Goal: Transaction & Acquisition: Obtain resource

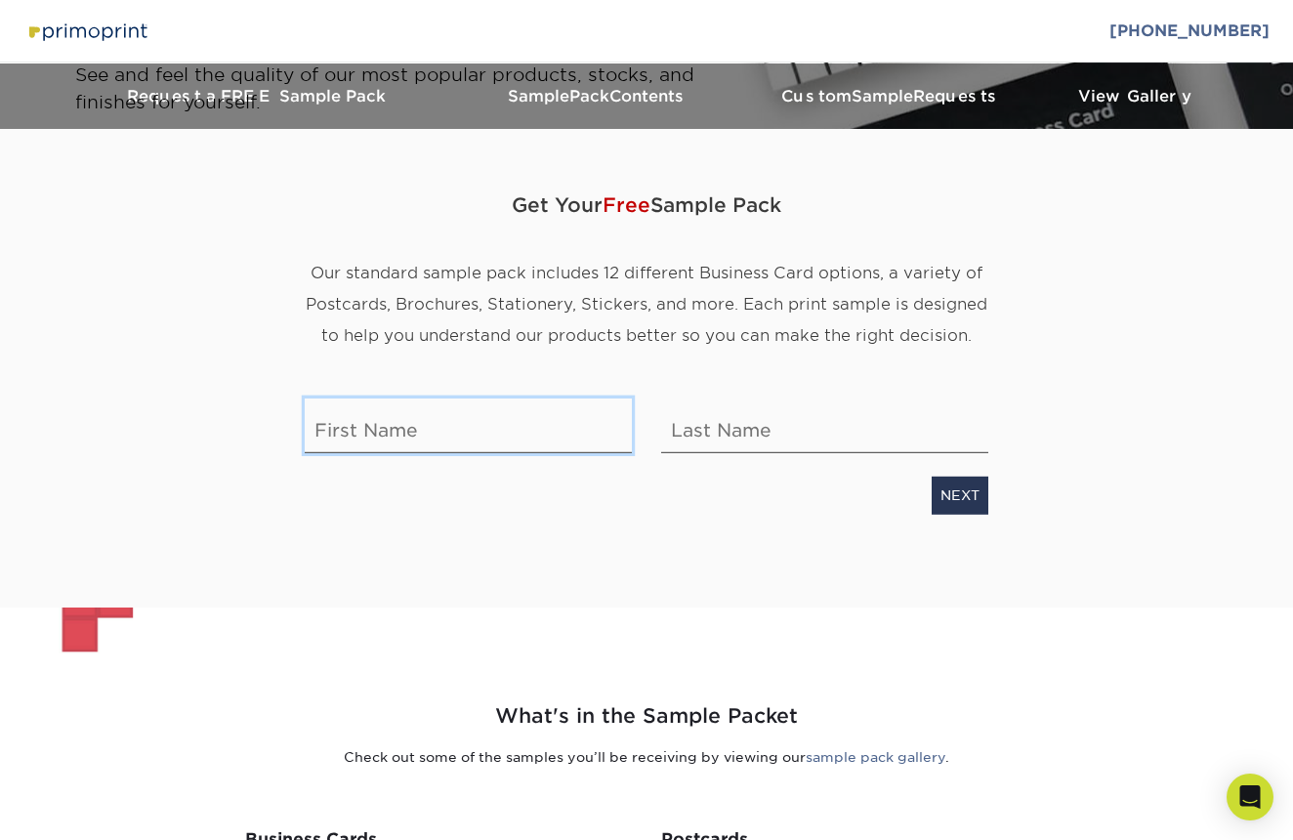
click at [511, 435] on input "text" at bounding box center [468, 426] width 327 height 55
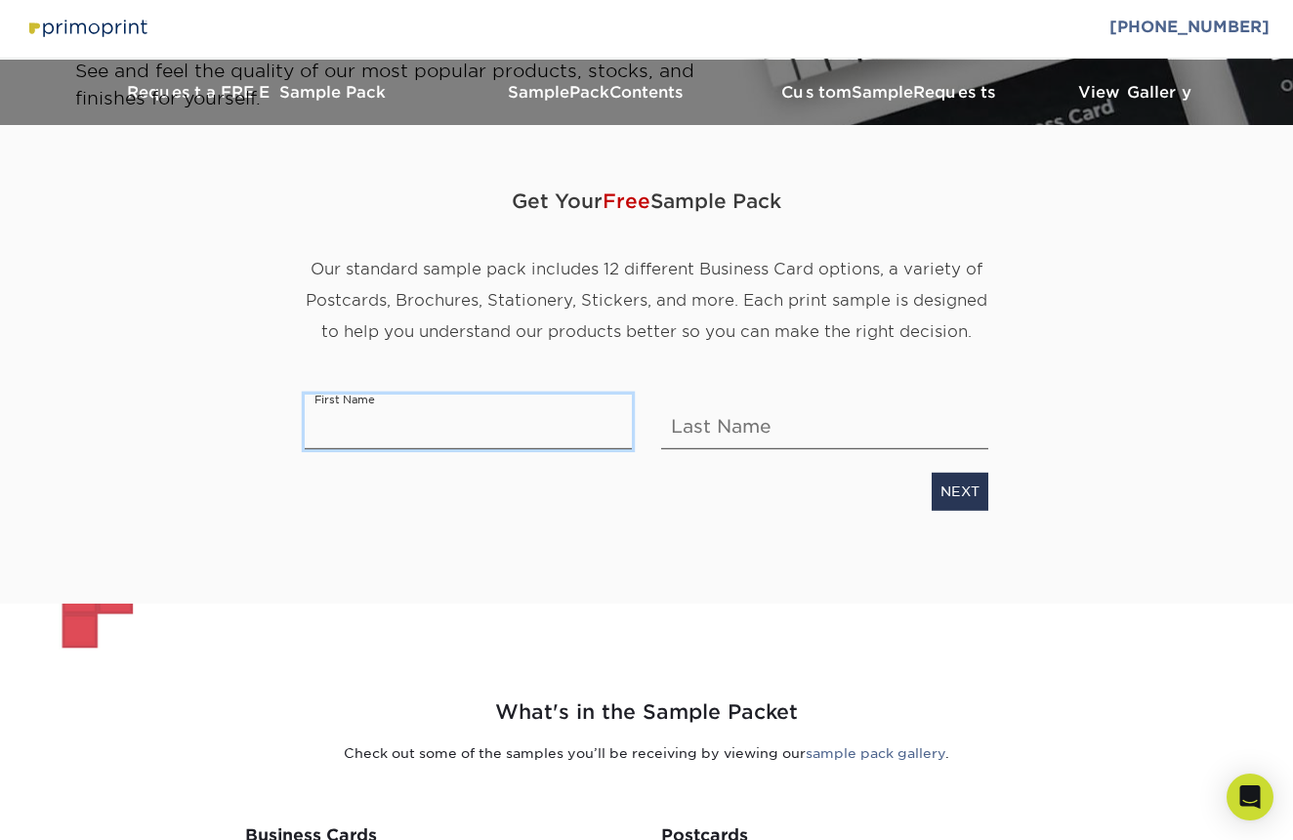
scroll to position [6, 0]
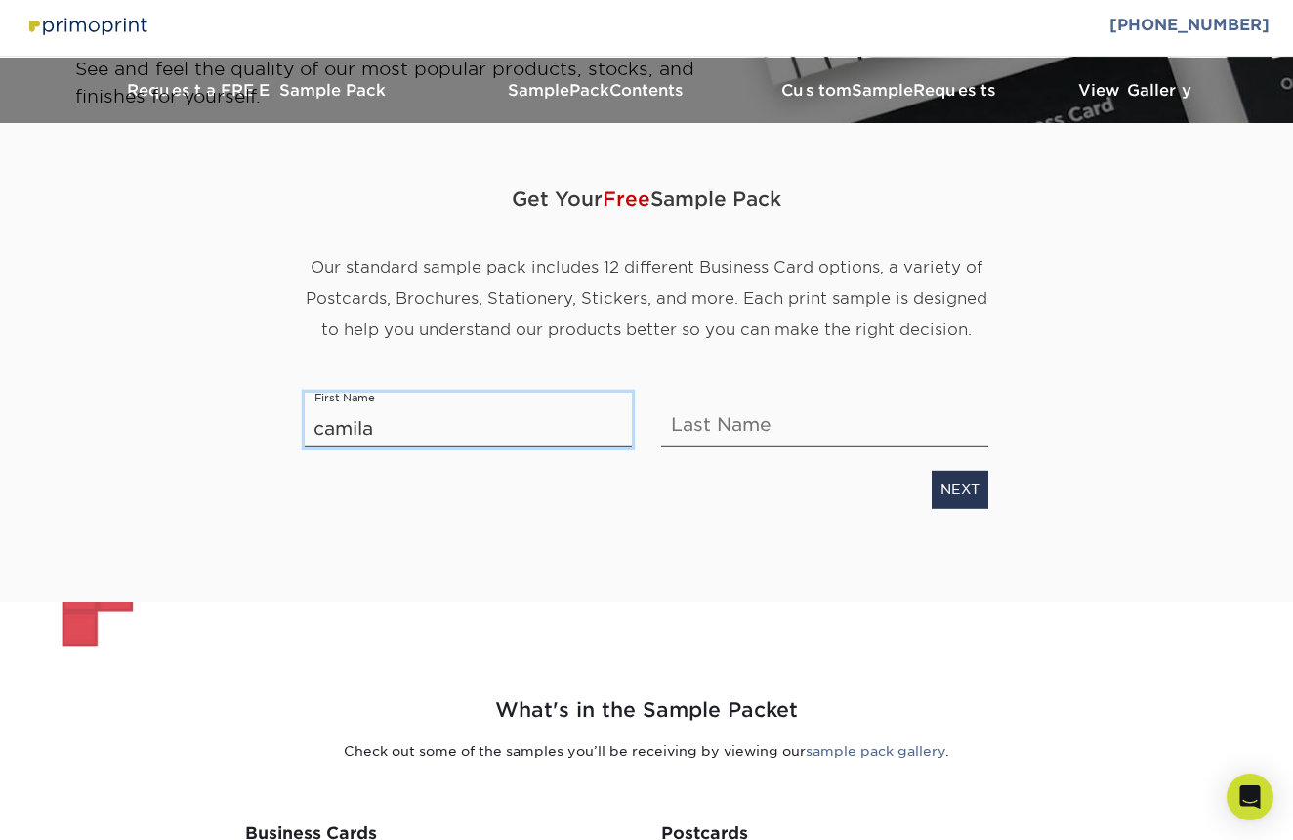
type input "camila"
click at [720, 417] on input "text" at bounding box center [824, 420] width 327 height 55
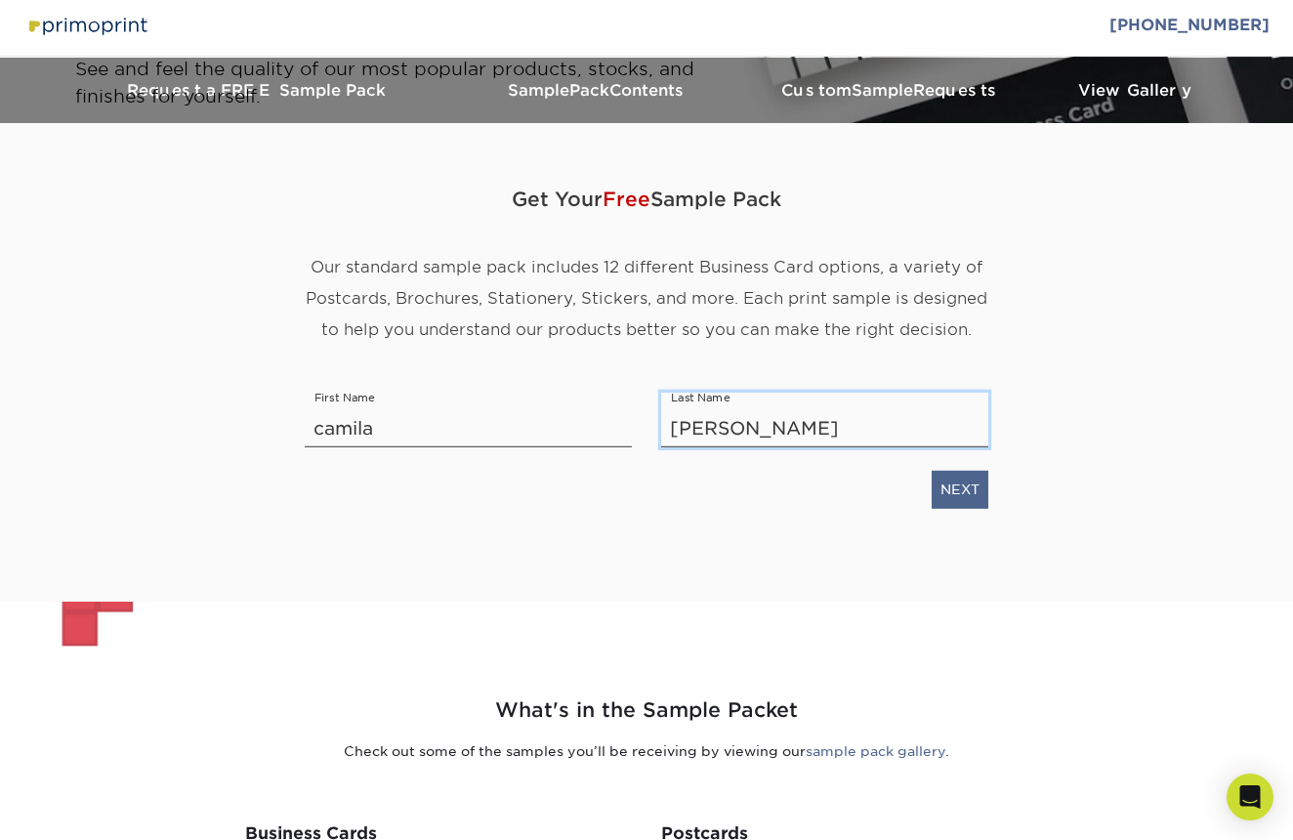
type input "[PERSON_NAME]"
click at [980, 501] on link "NEXT" at bounding box center [960, 489] width 57 height 37
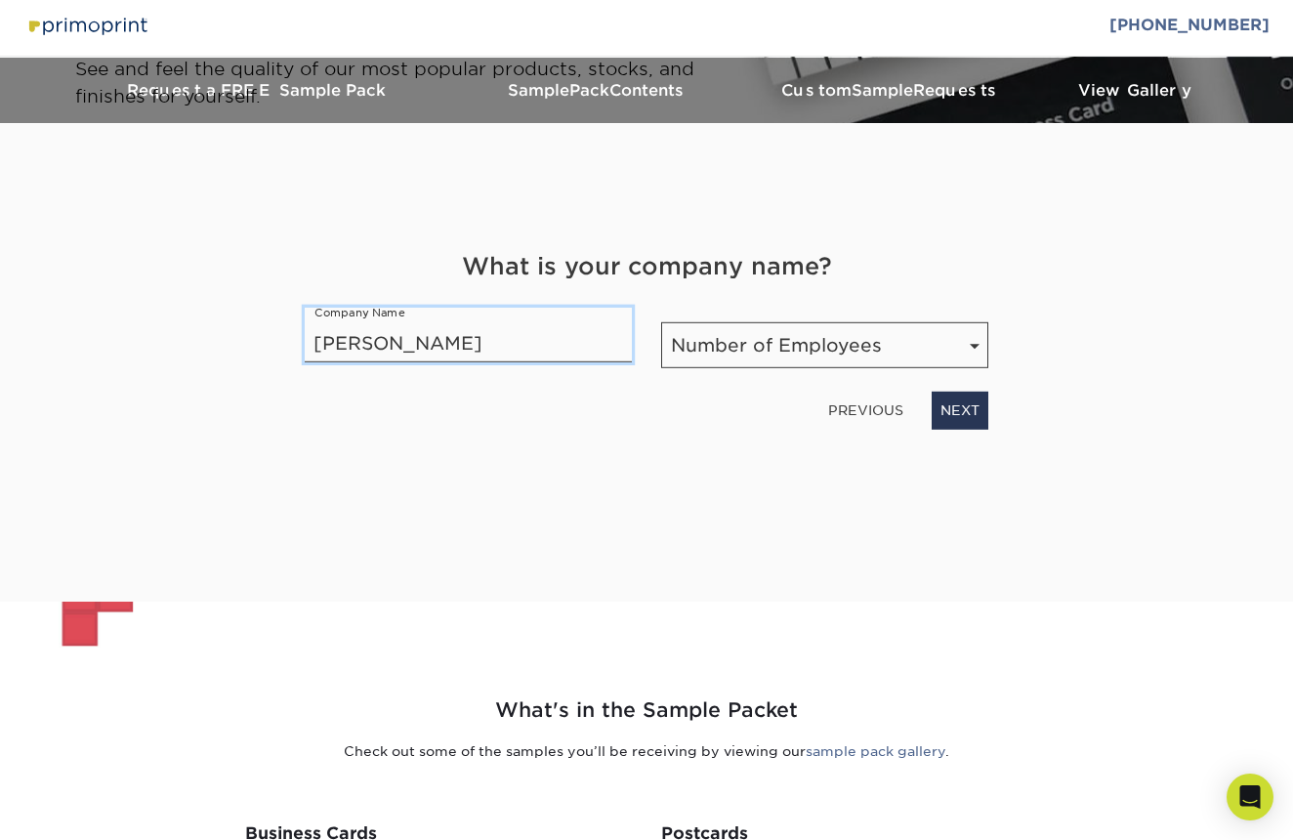
type input "[PERSON_NAME]"
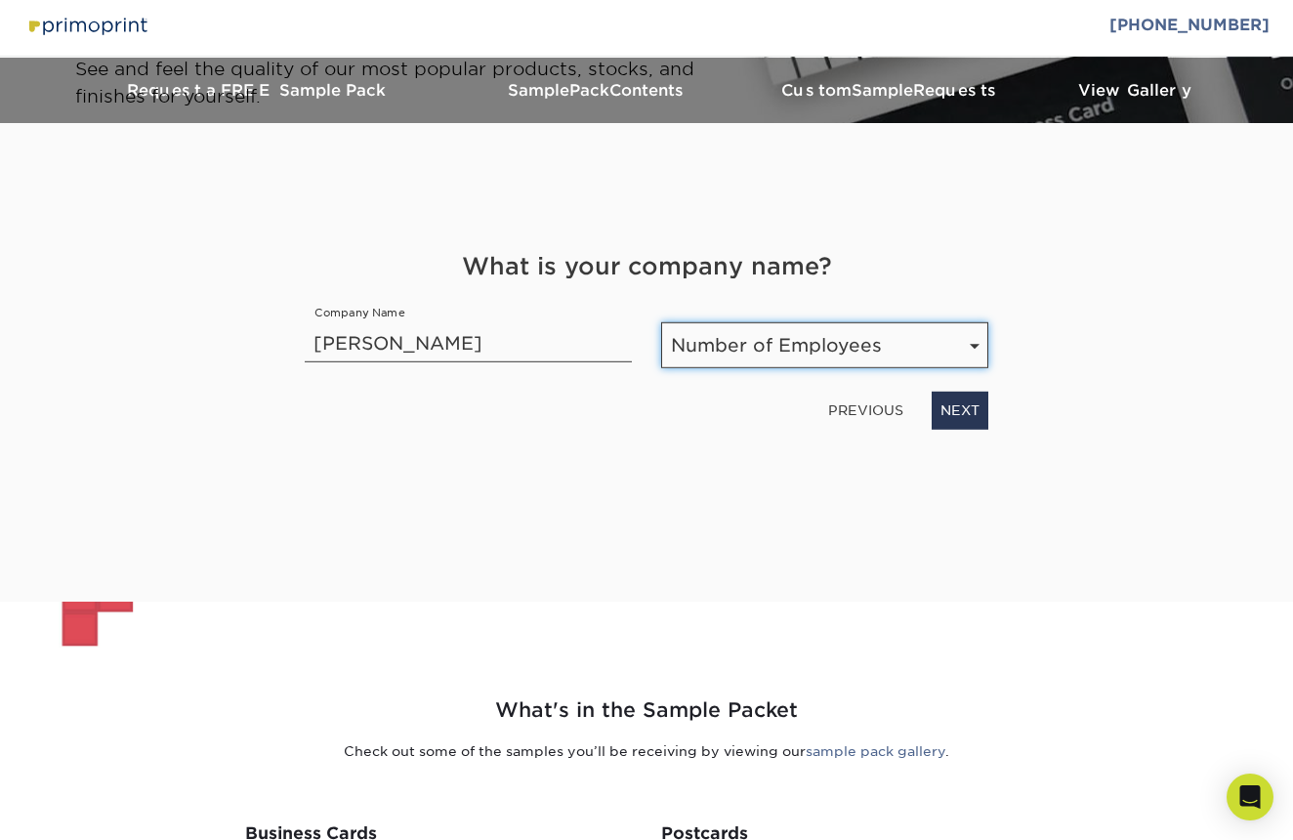
select select "Self-employed"
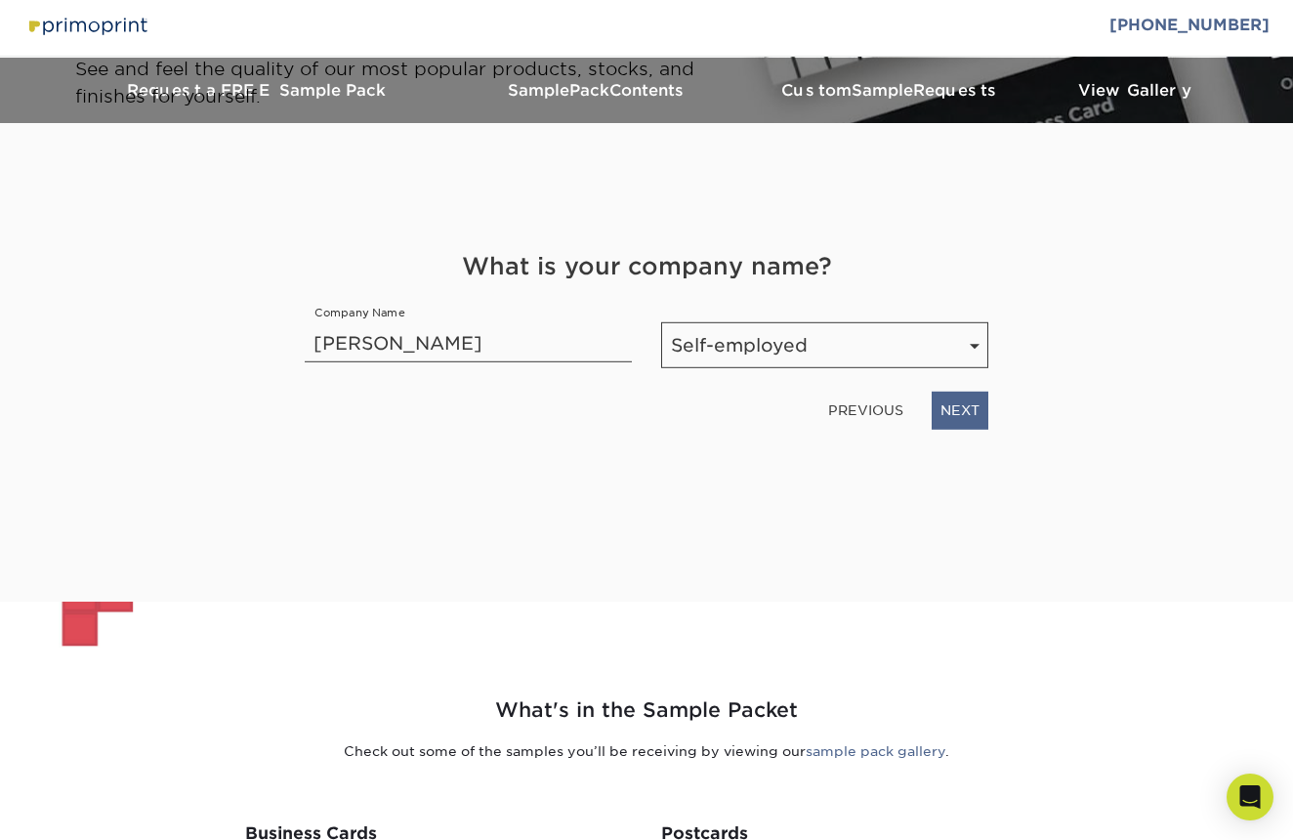
click at [957, 418] on link "NEXT" at bounding box center [960, 410] width 57 height 37
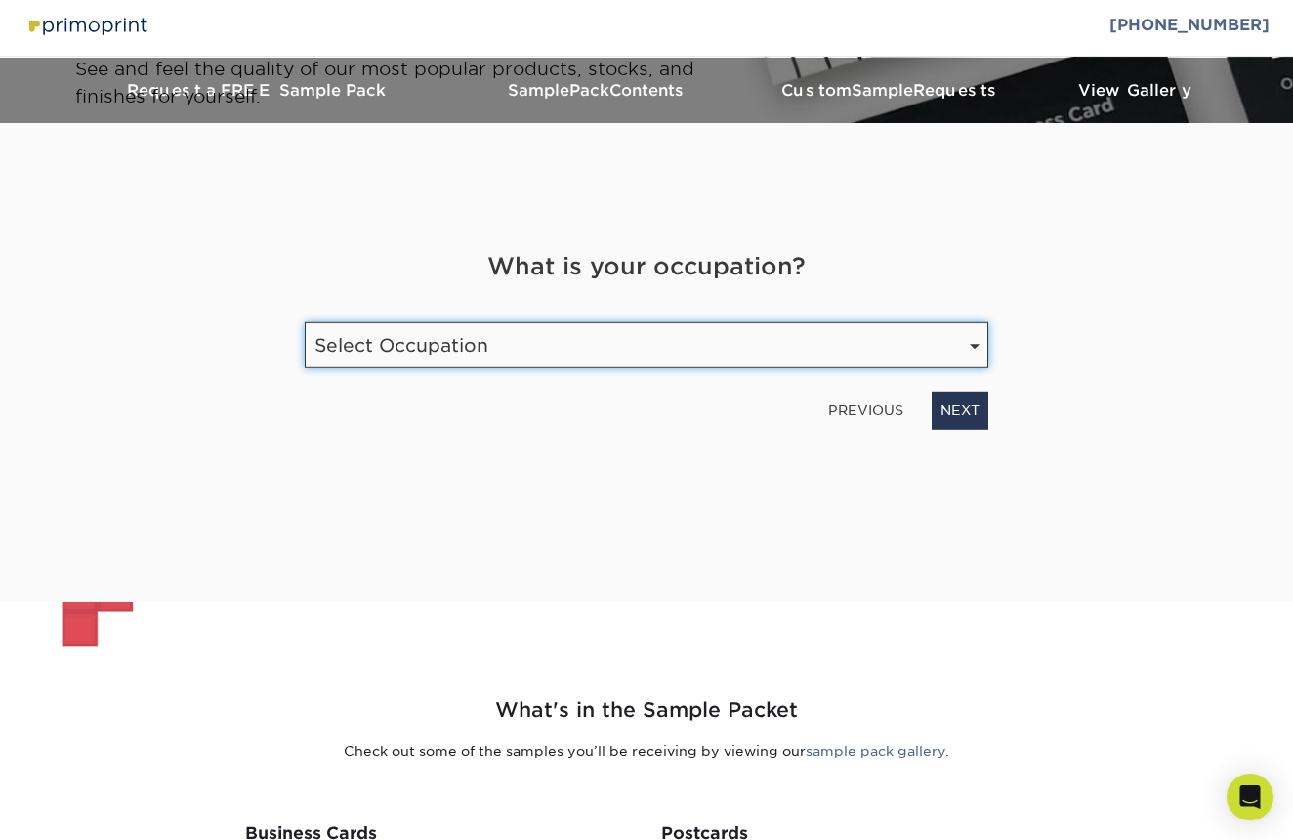
select select "Graphic Designer / Freelance"
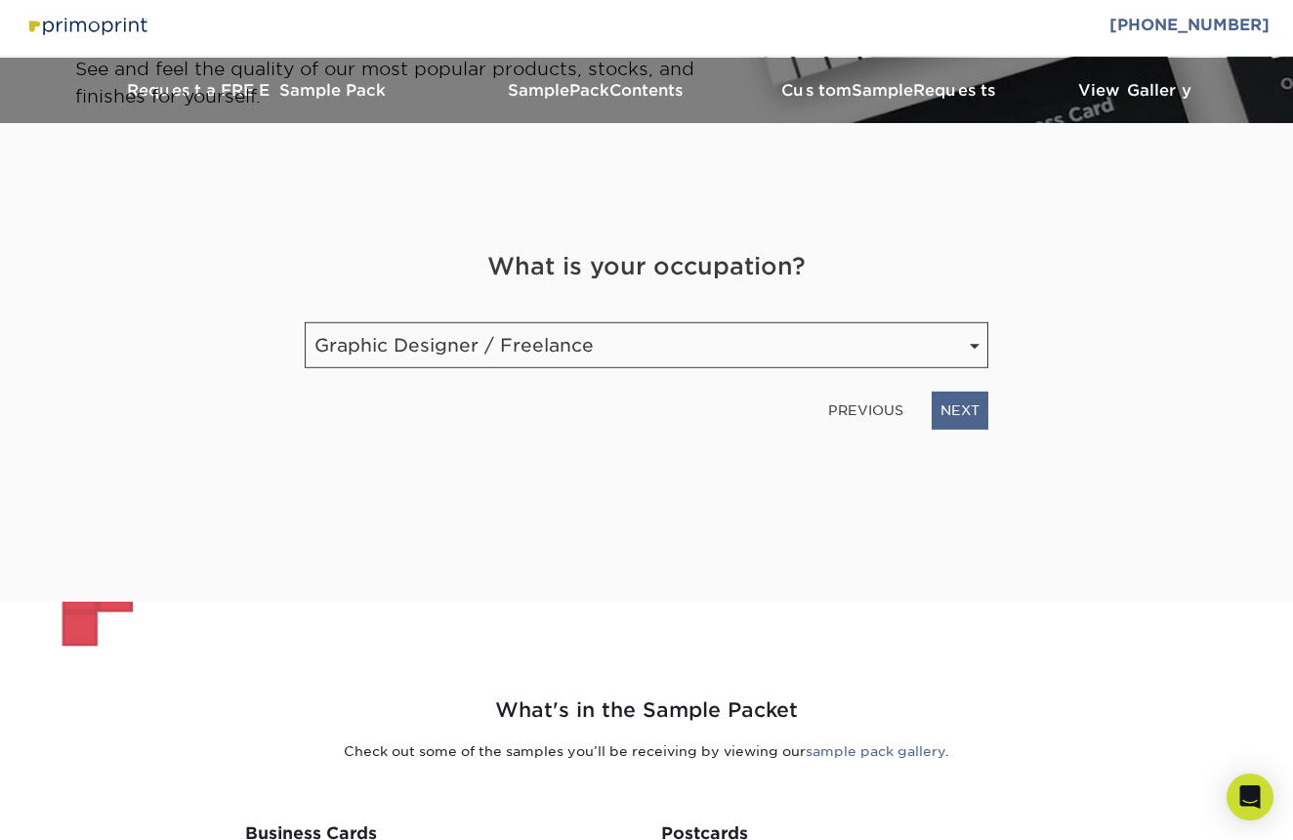
click at [958, 414] on link "NEXT" at bounding box center [960, 410] width 57 height 37
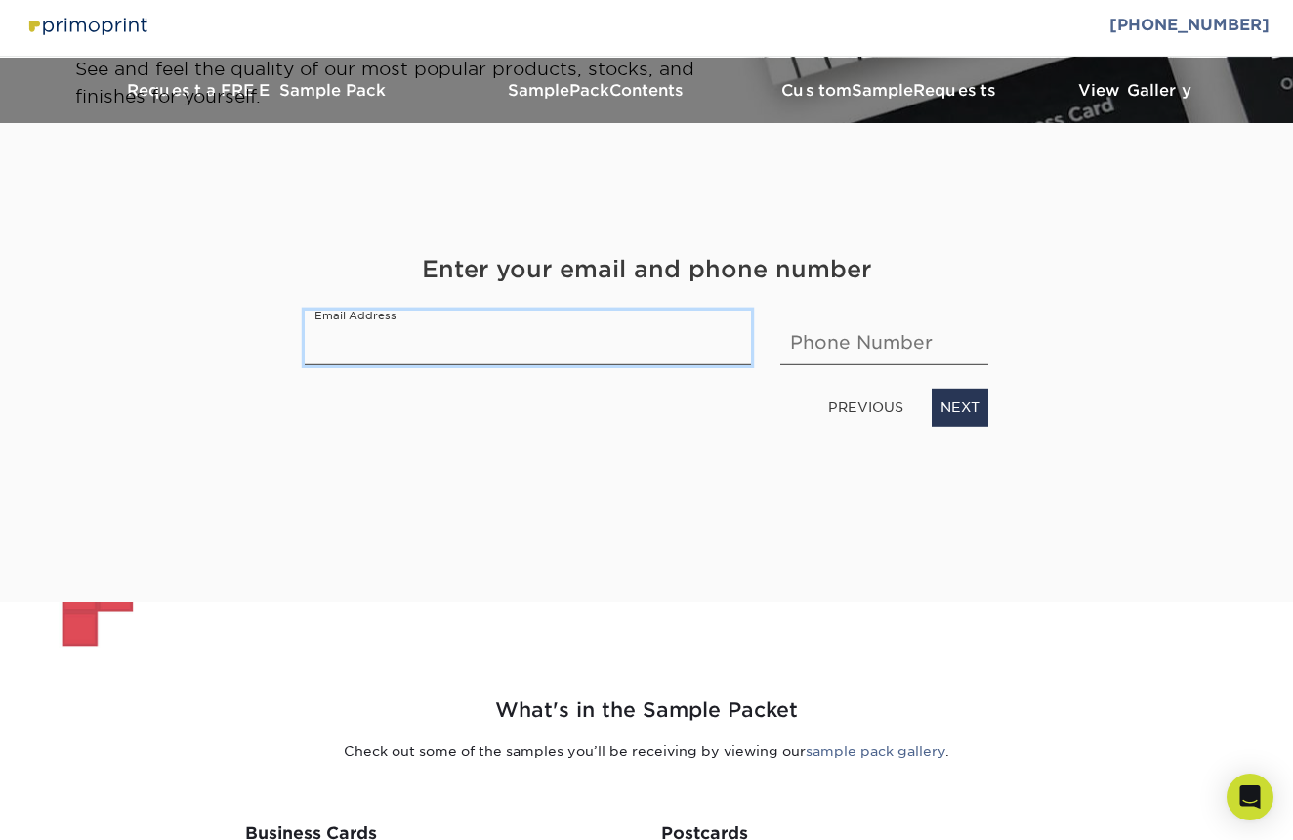
click at [450, 337] on input "email" at bounding box center [528, 338] width 446 height 55
type input "c.guzmvn@gmail.com"
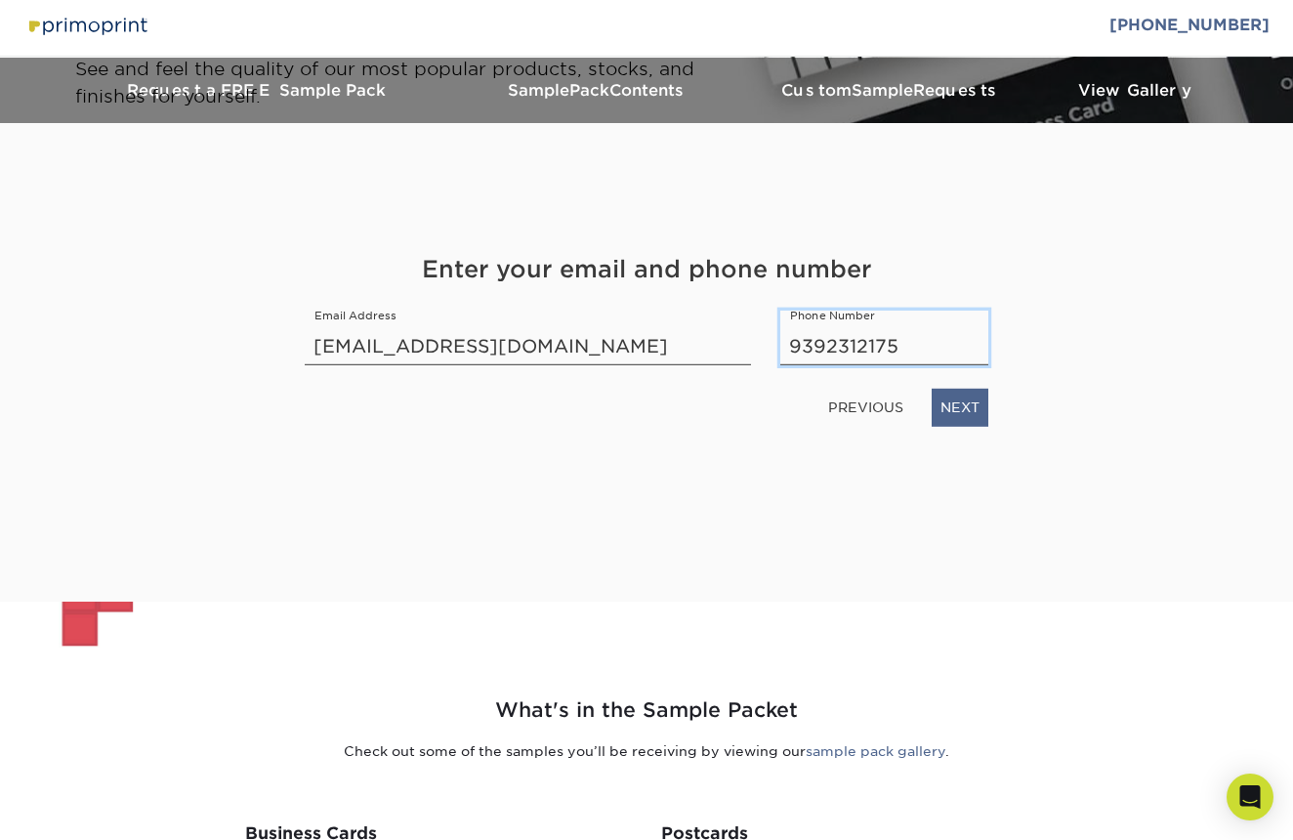
type input "9392312175"
click at [958, 403] on link "NEXT" at bounding box center [960, 407] width 57 height 37
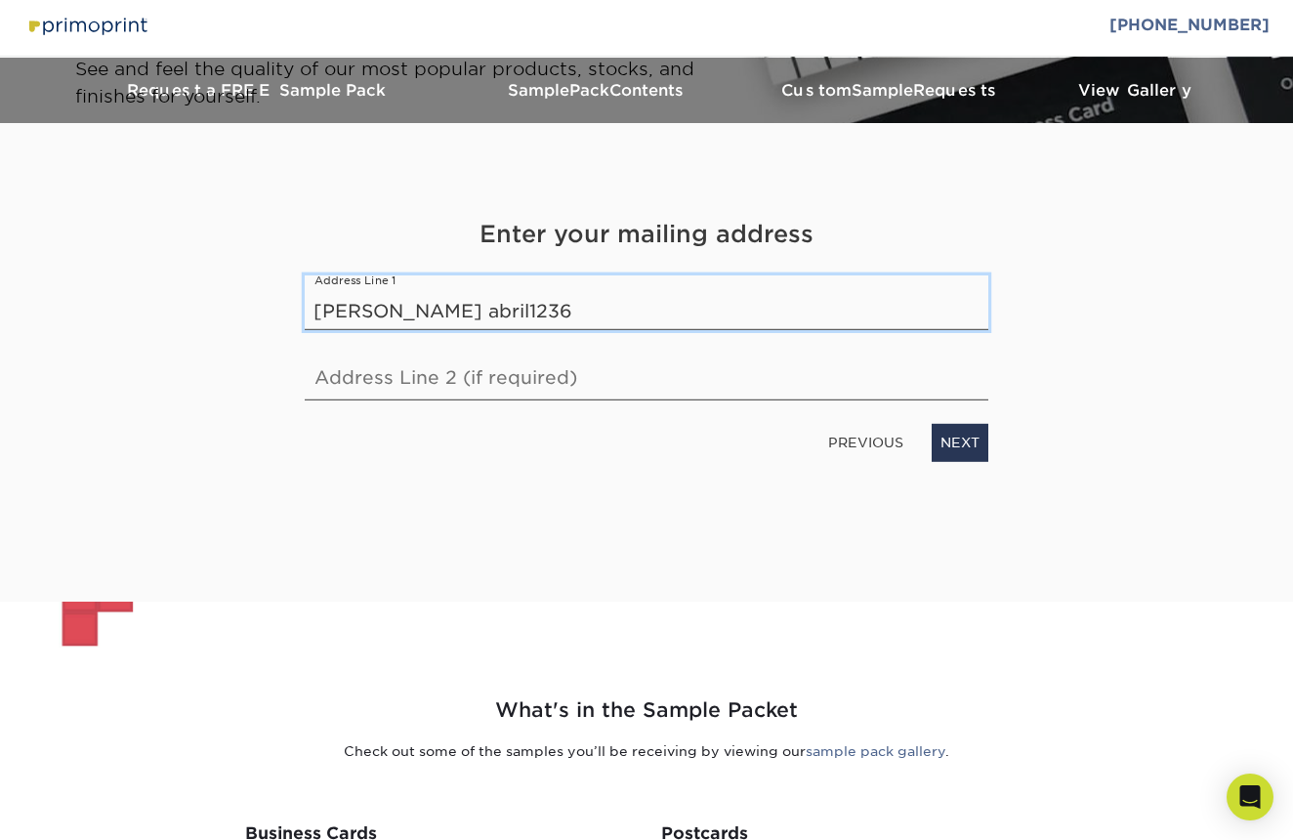
click at [514, 317] on input "Camme mariano abril1236" at bounding box center [647, 302] width 684 height 55
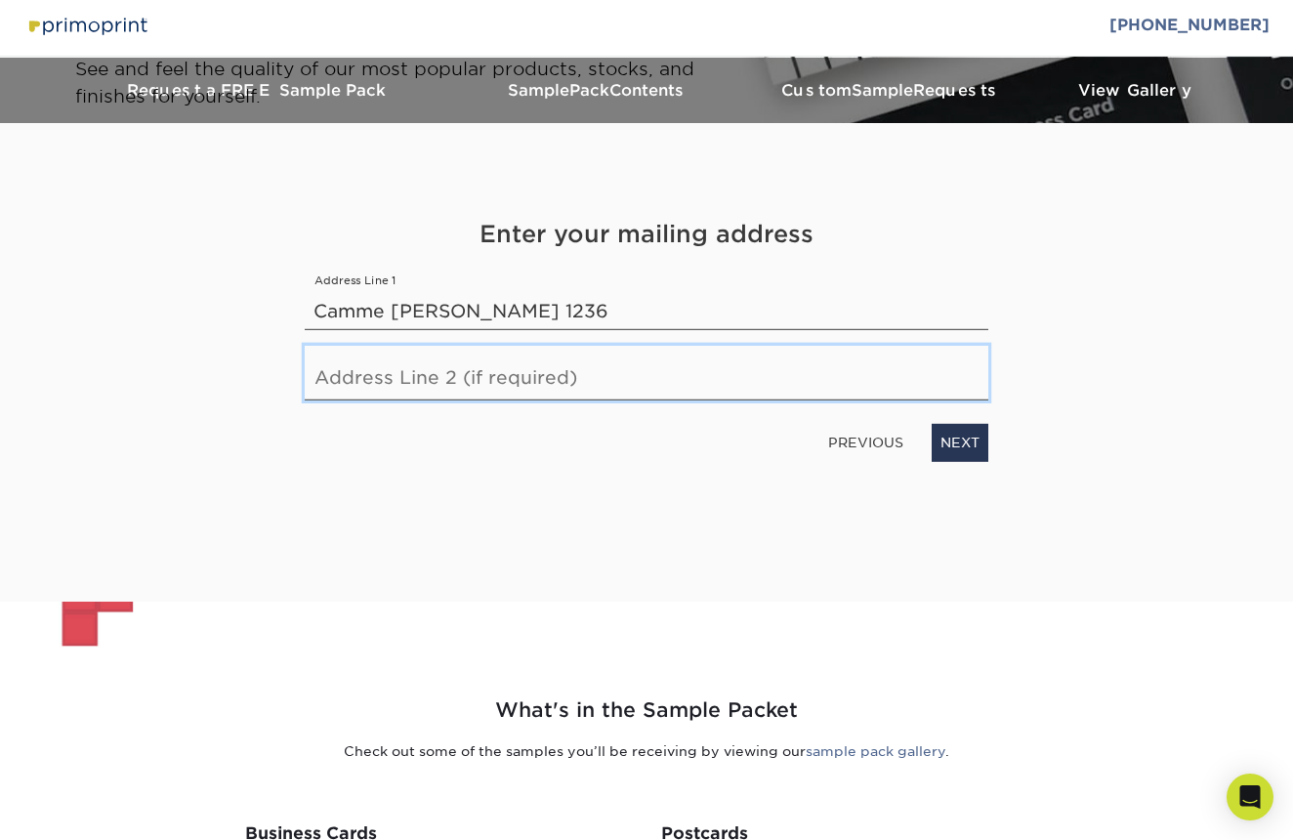
click at [489, 375] on input "text" at bounding box center [647, 373] width 684 height 55
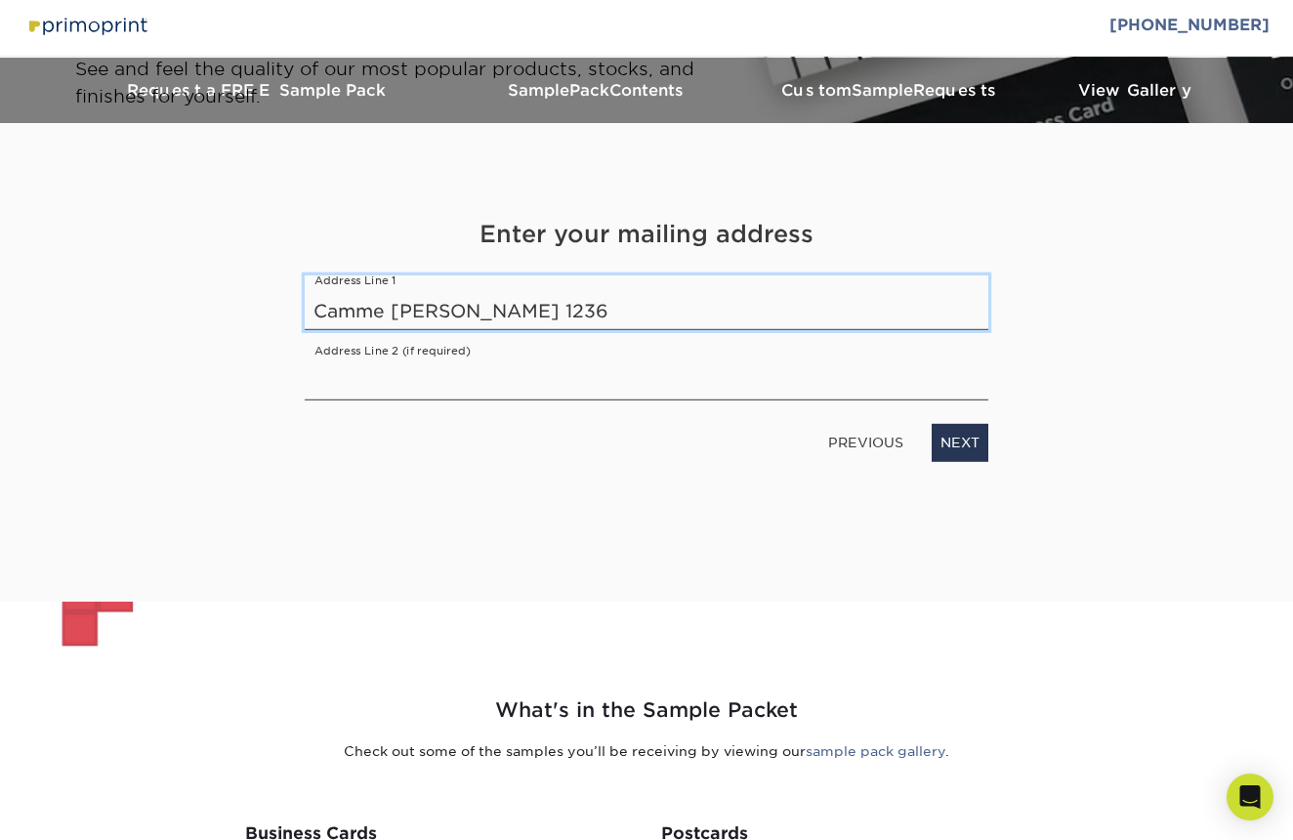
click at [372, 314] on input "Camme mariano abril 1236" at bounding box center [647, 302] width 684 height 55
type input "Calle mariano abril 1236"
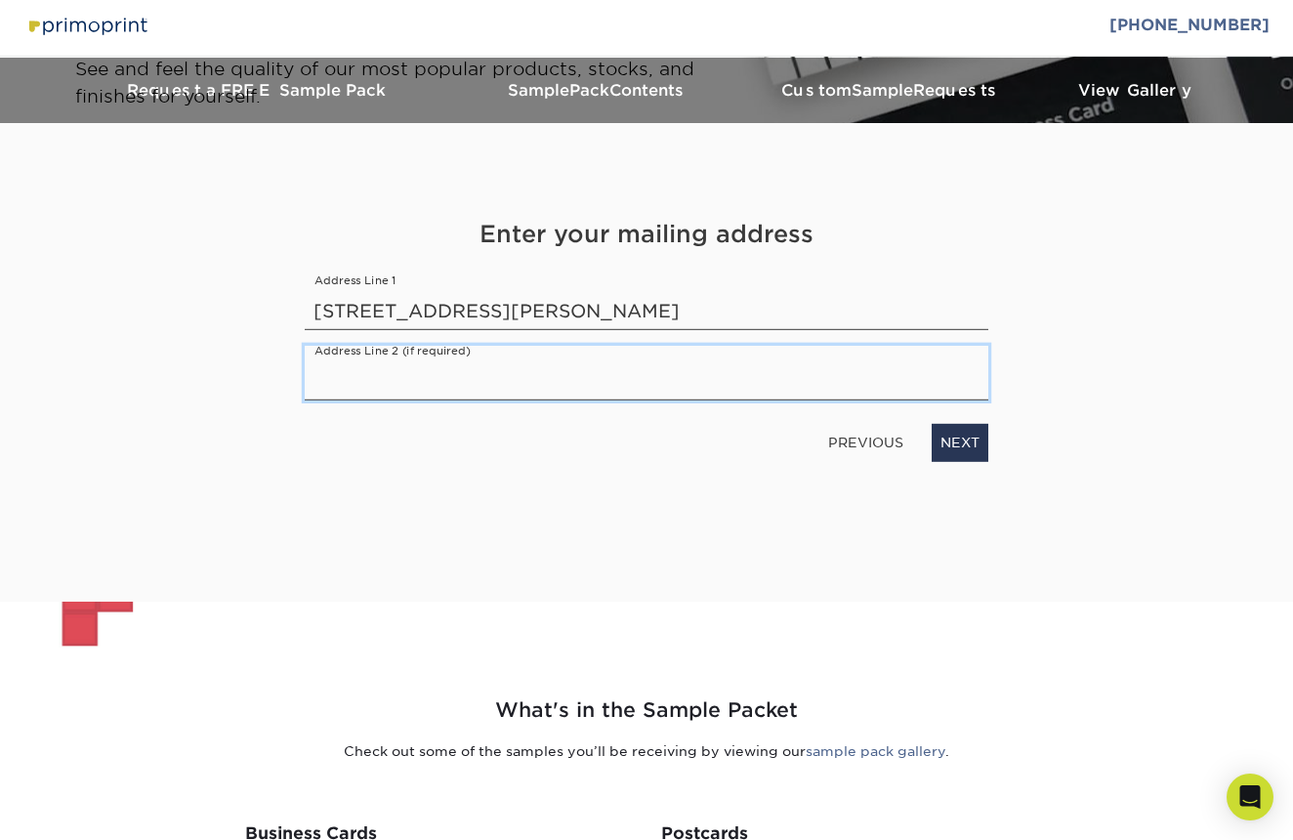
click at [327, 369] on input "text" at bounding box center [647, 373] width 684 height 55
click at [323, 388] on input "urbanización club manor" at bounding box center [647, 373] width 684 height 55
type input "Urbanización club manor"
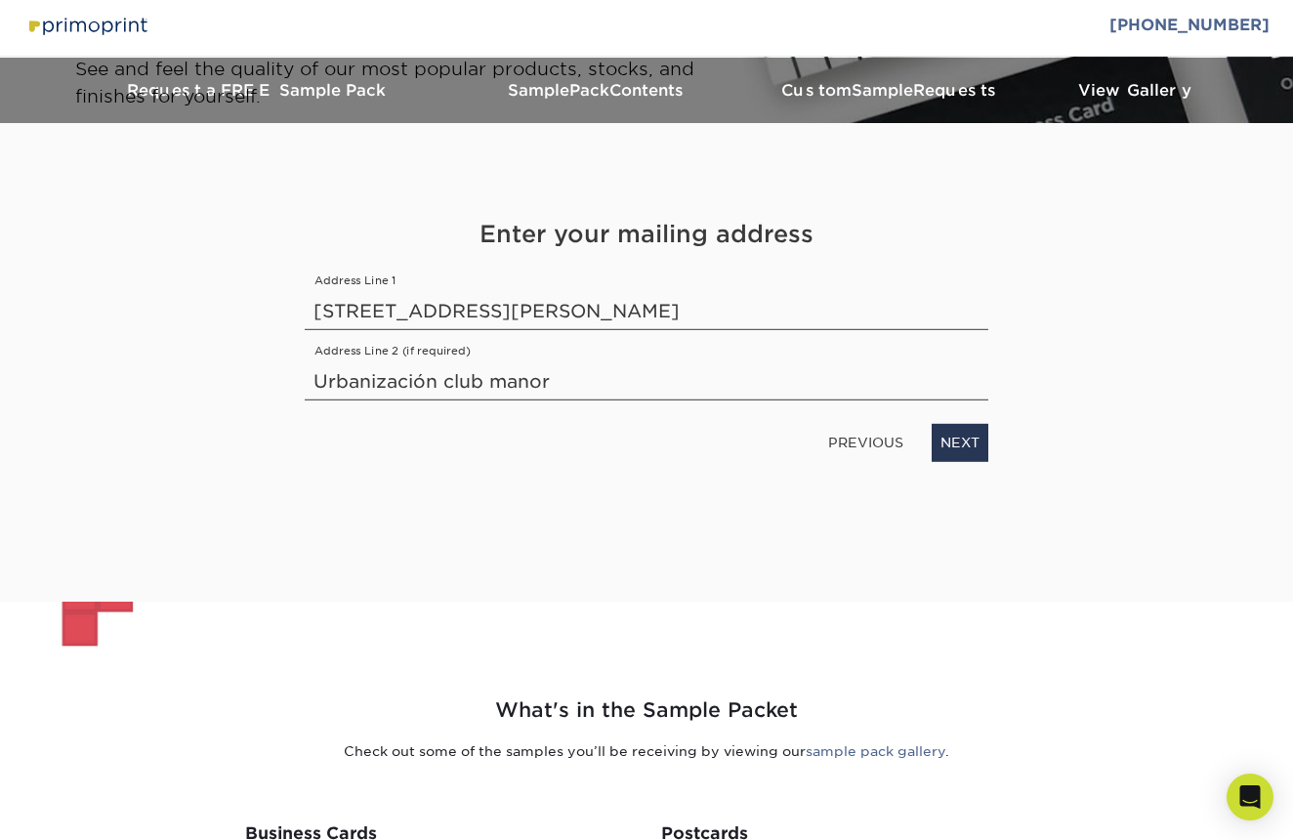
click at [946, 440] on link "NEXT" at bounding box center [960, 442] width 57 height 37
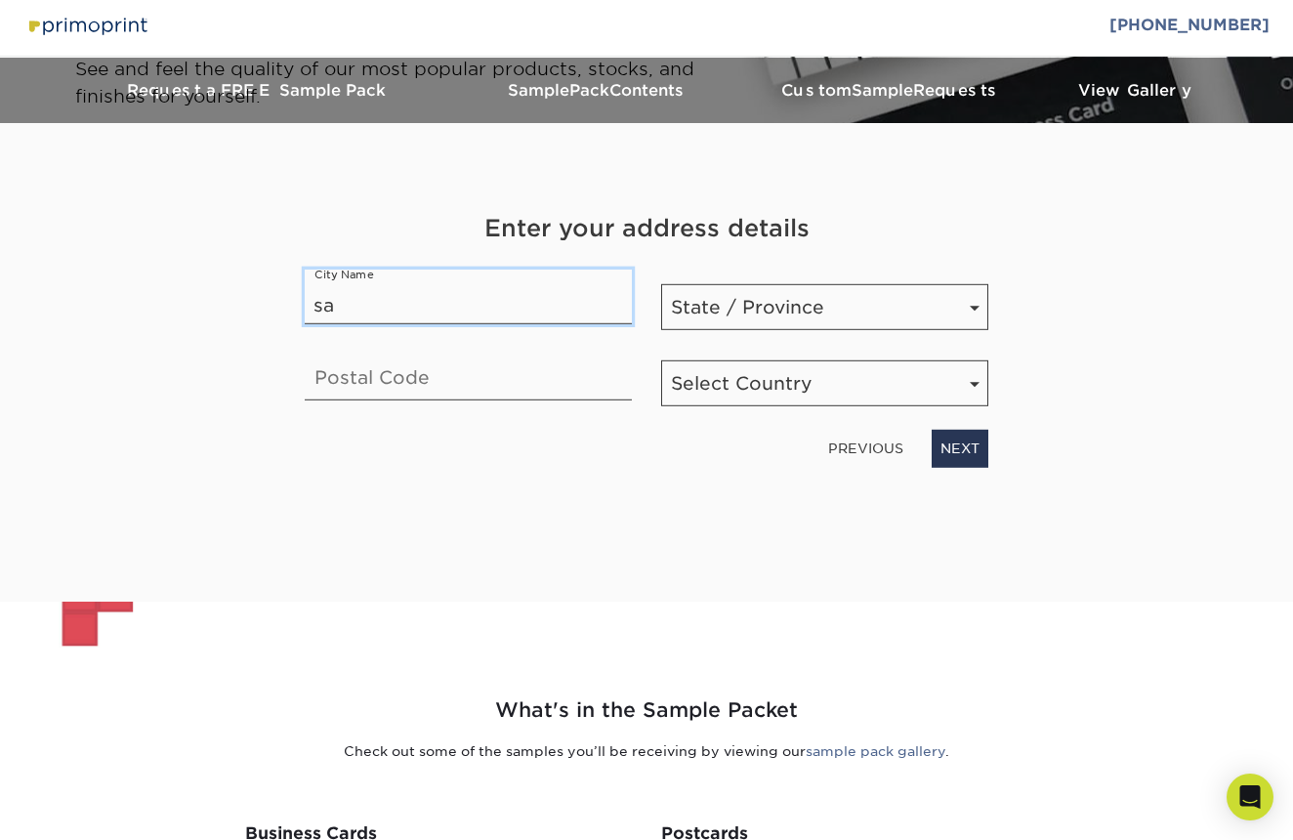
type input "s"
type input "San Juan"
click at [412, 325] on div "City Name San Juan" at bounding box center [468, 300] width 357 height 61
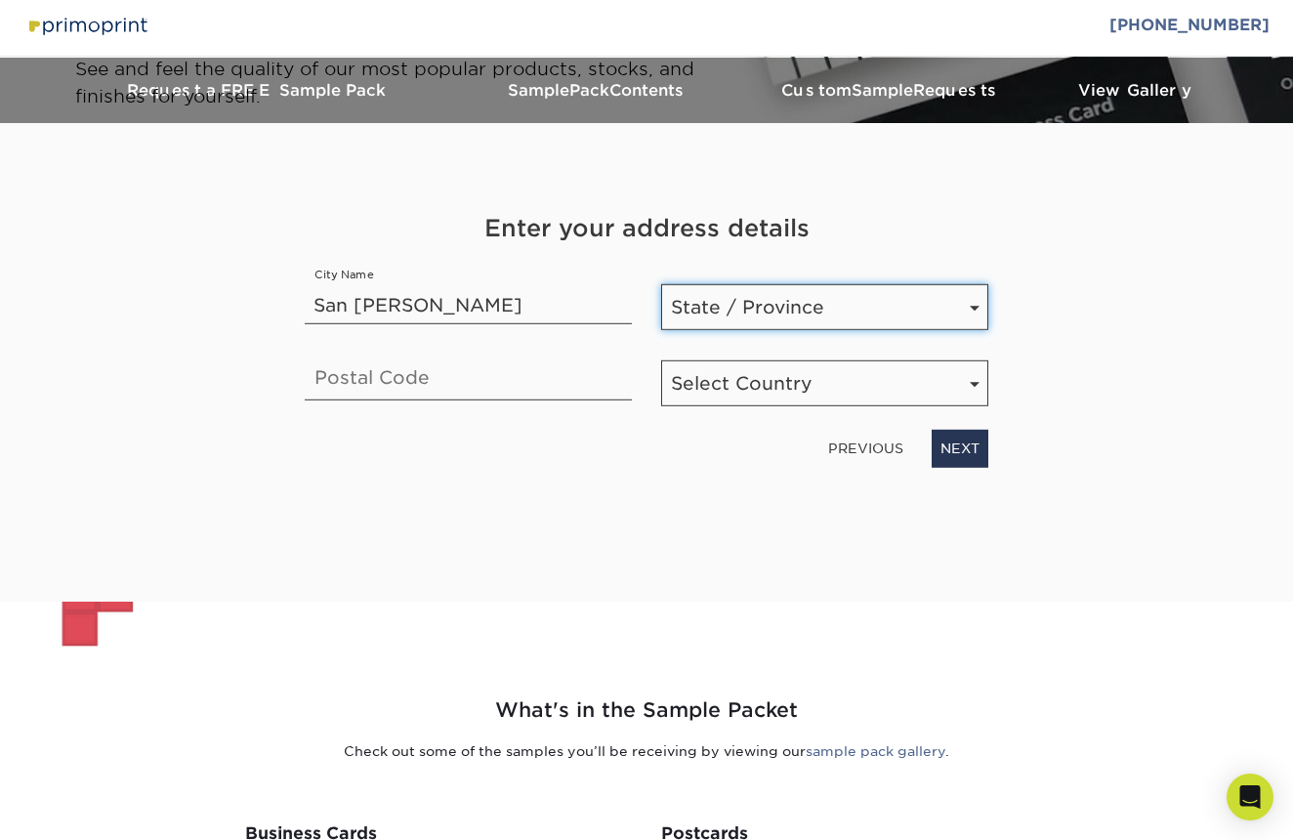
select select "PR"
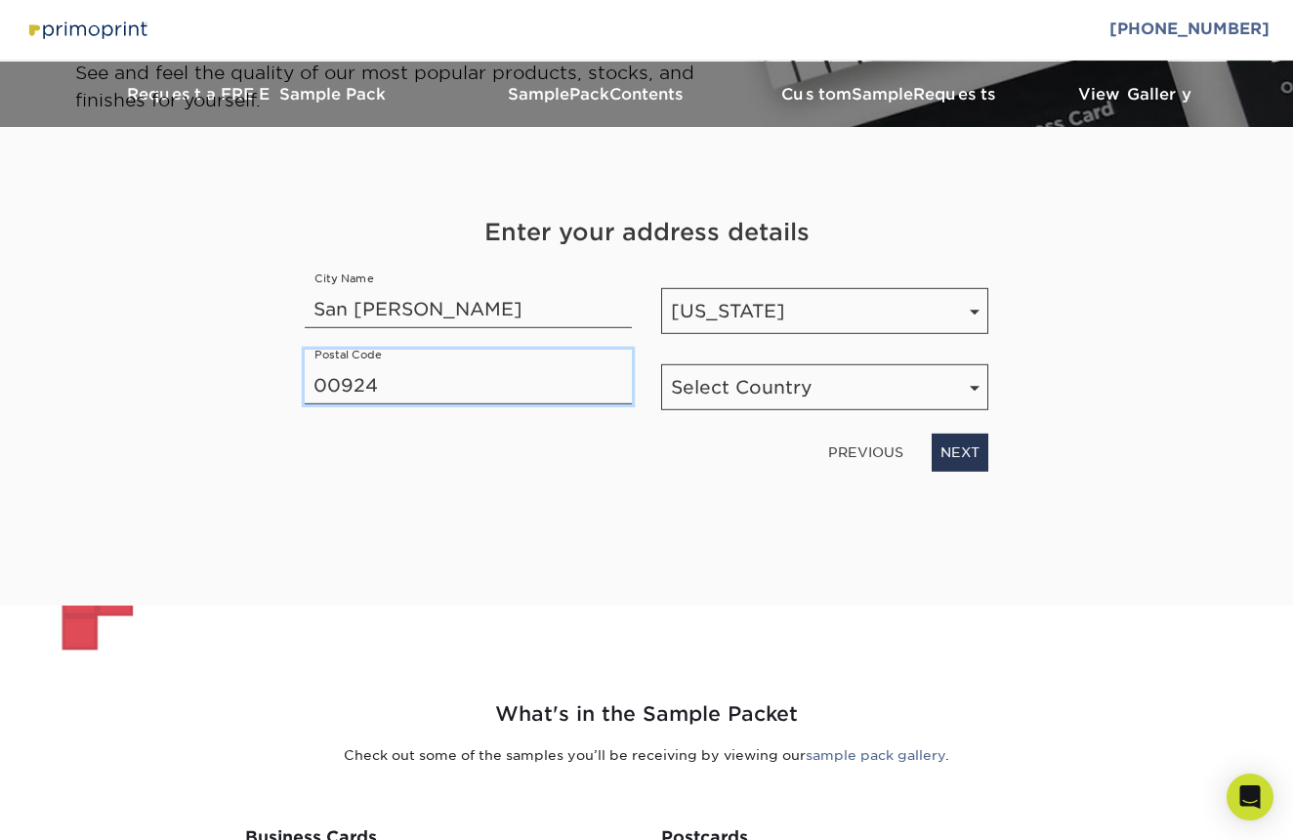
scroll to position [0, 0]
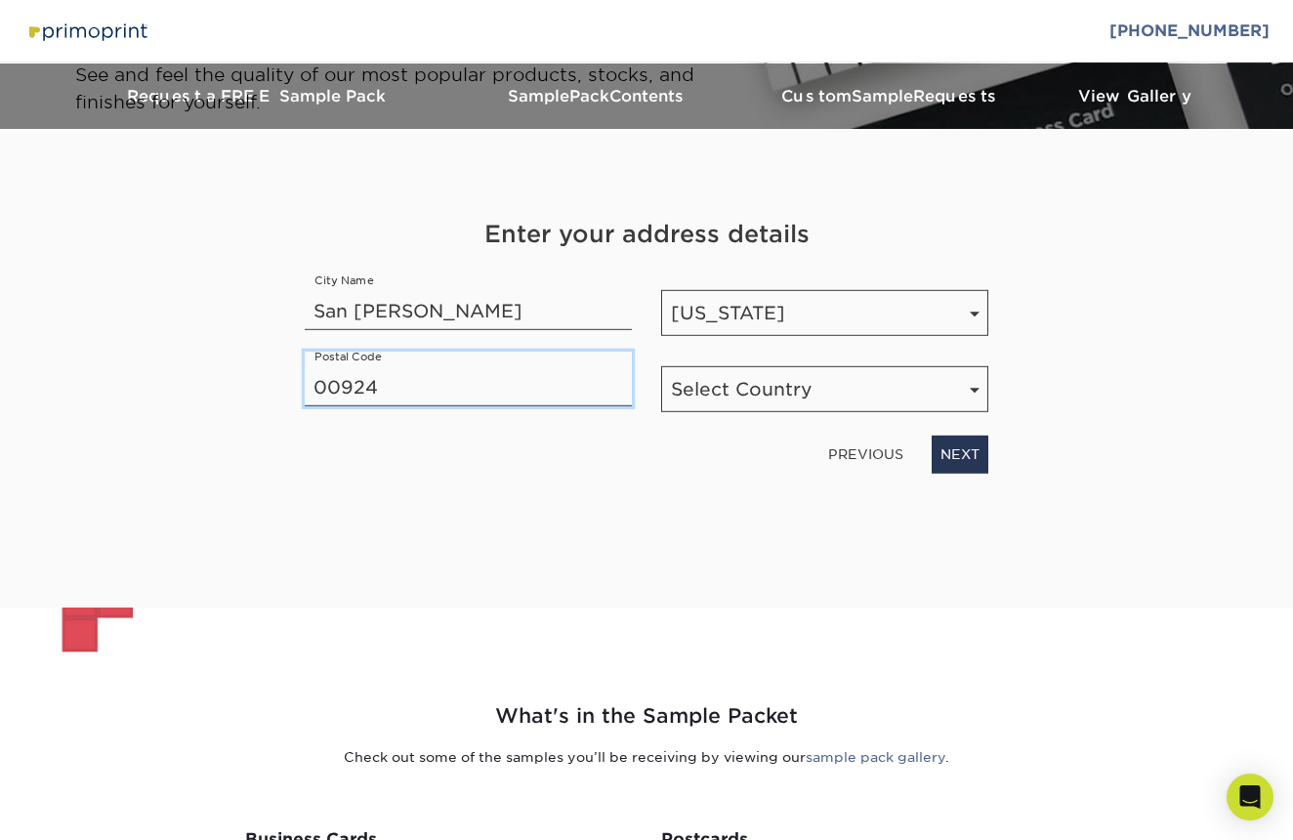
type input "00924"
select select "US"
click at [966, 460] on link "NEXT" at bounding box center [960, 454] width 57 height 37
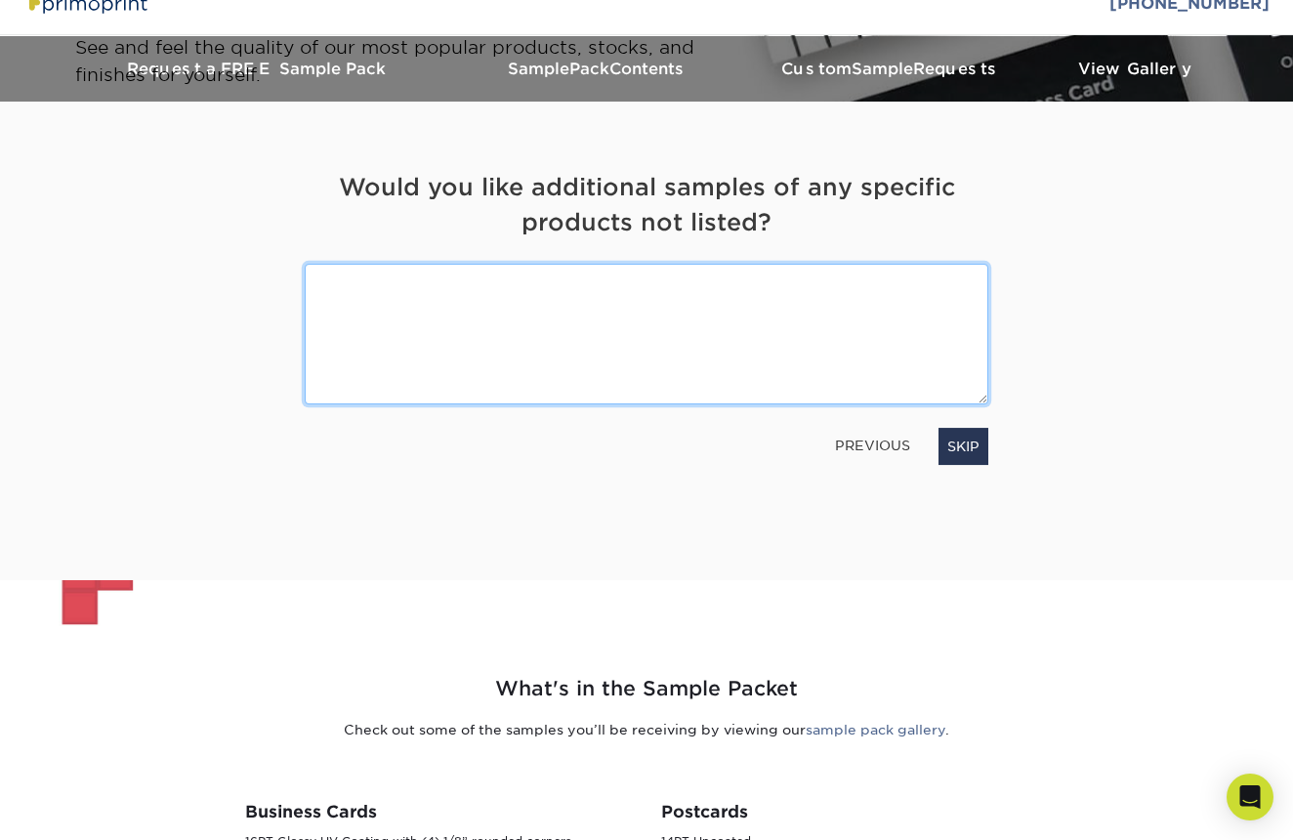
scroll to position [28, 0]
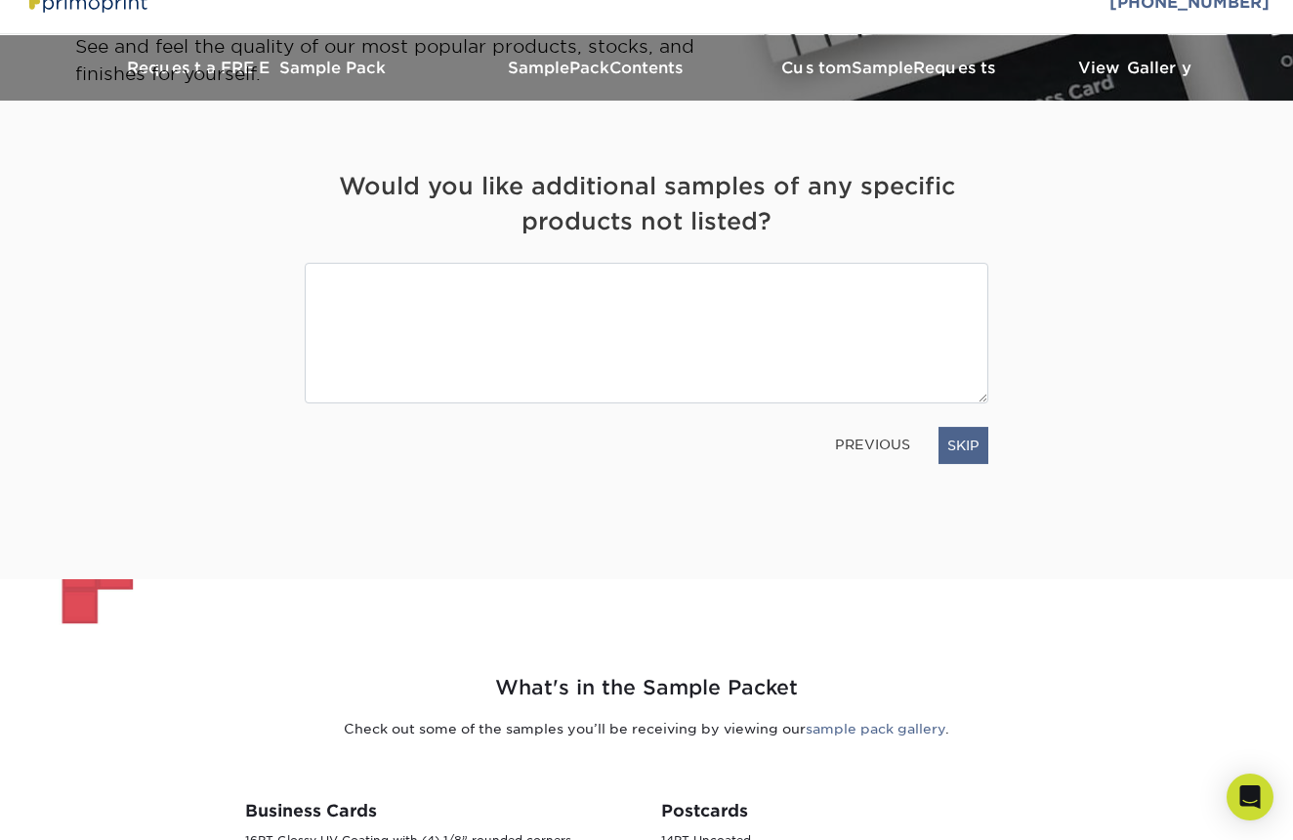
click at [971, 438] on link "SKIP" at bounding box center [964, 445] width 50 height 37
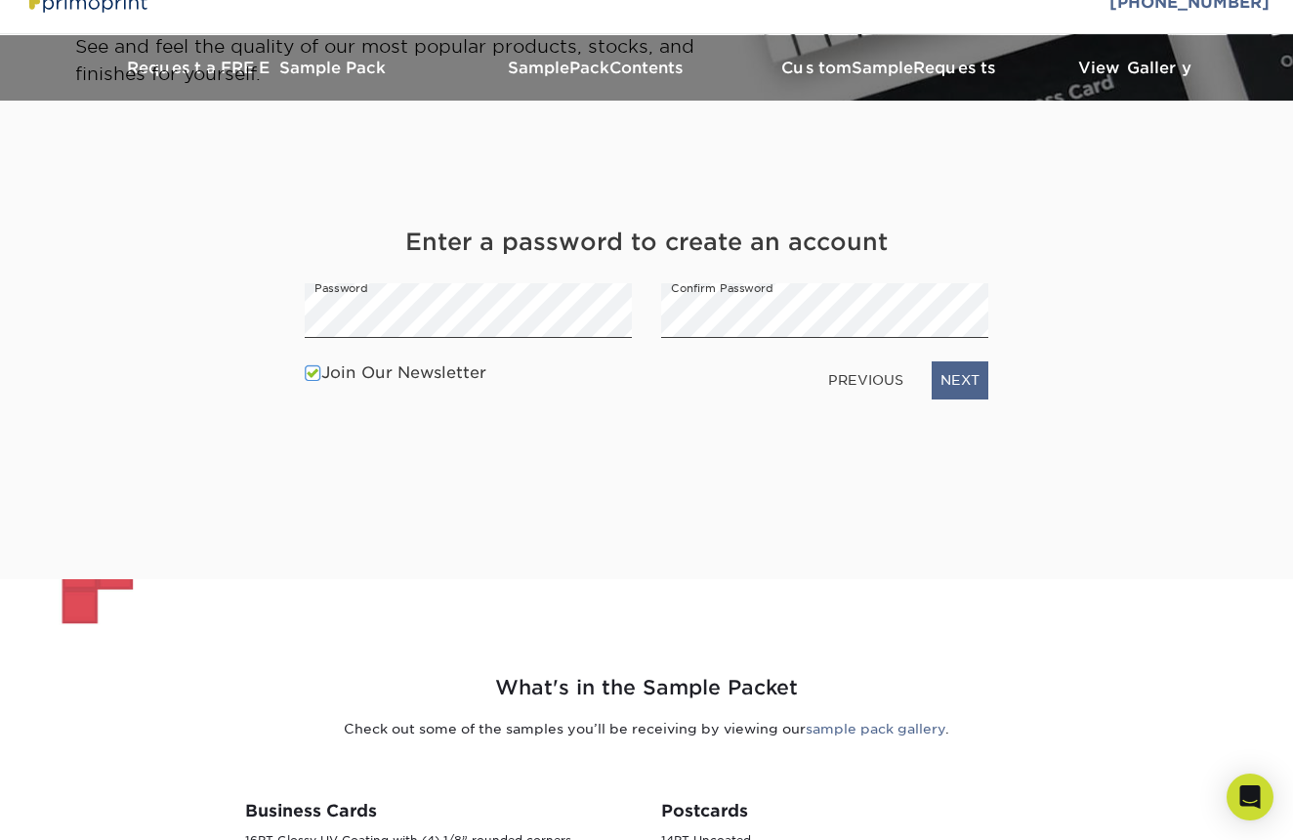
click at [964, 390] on link "NEXT" at bounding box center [960, 379] width 57 height 37
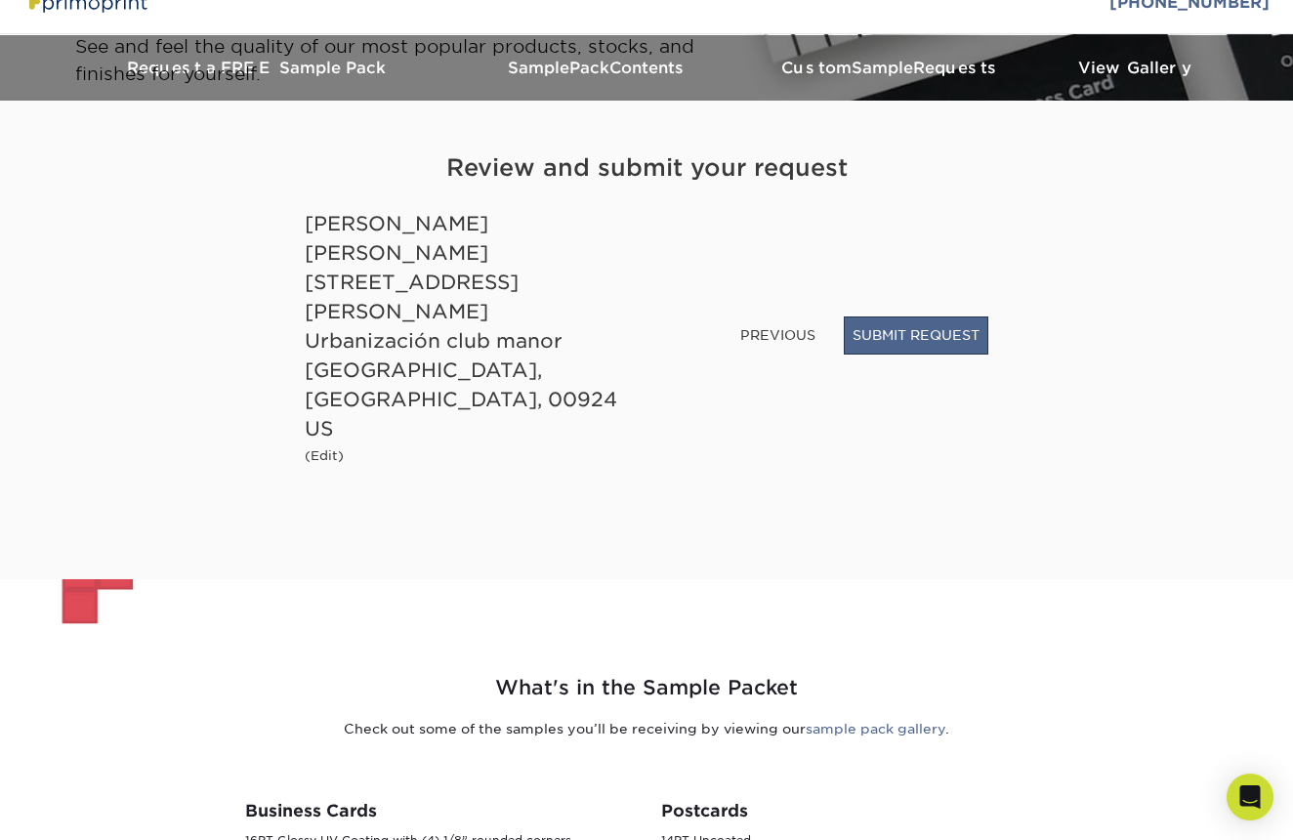
click at [864, 354] on button "SUBMIT REQUEST" at bounding box center [916, 334] width 145 height 37
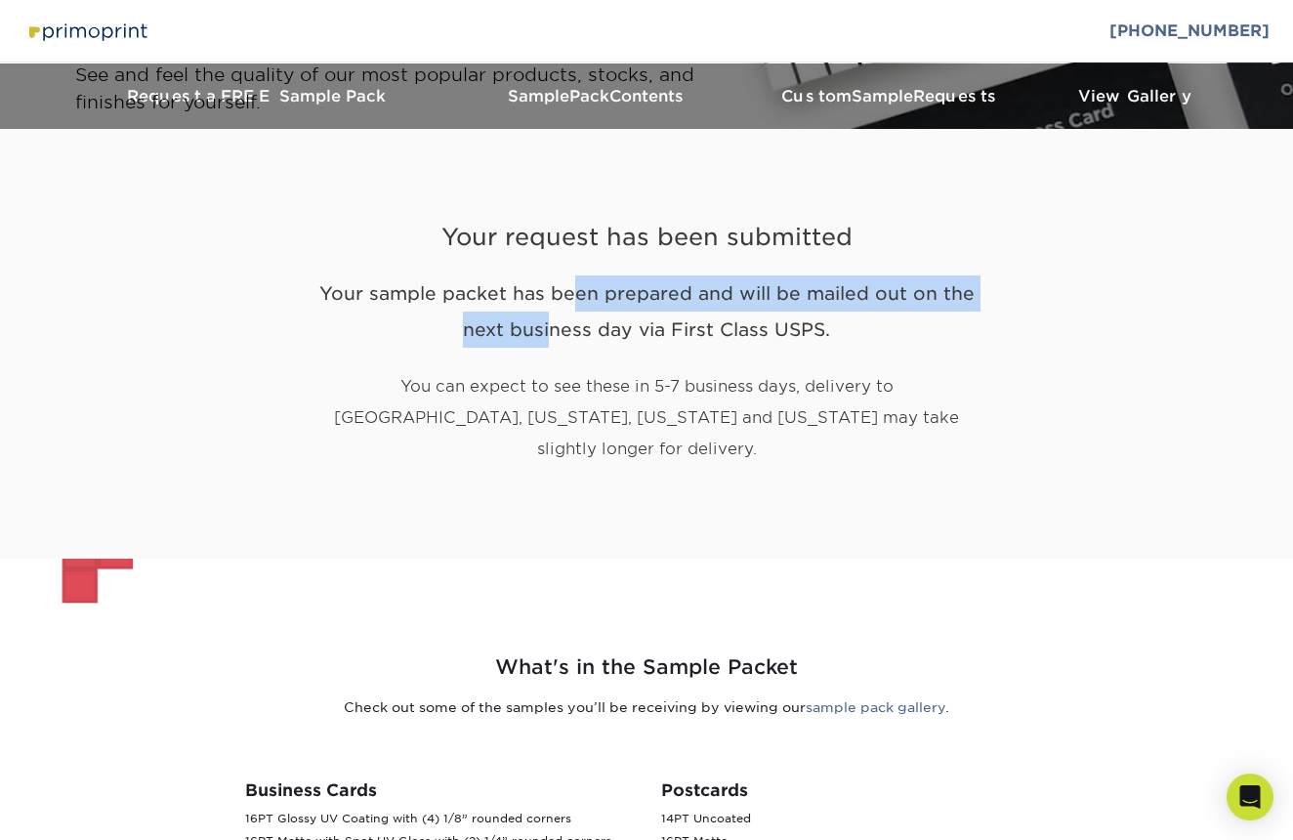
drag, startPoint x: 315, startPoint y: 280, endPoint x: 852, endPoint y: 298, distance: 537.5
click at [840, 296] on h2 "Your sample packet has been prepared and will be mailed out on the next busines…" at bounding box center [647, 311] width 684 height 72
drag, startPoint x: 861, startPoint y: 330, endPoint x: 409, endPoint y: 318, distance: 451.4
click at [411, 319] on h2 "Your sample packet has been prepared and will be mailed out on the next busines…" at bounding box center [647, 311] width 684 height 72
drag, startPoint x: 267, startPoint y: 379, endPoint x: 860, endPoint y: 421, distance: 594.4
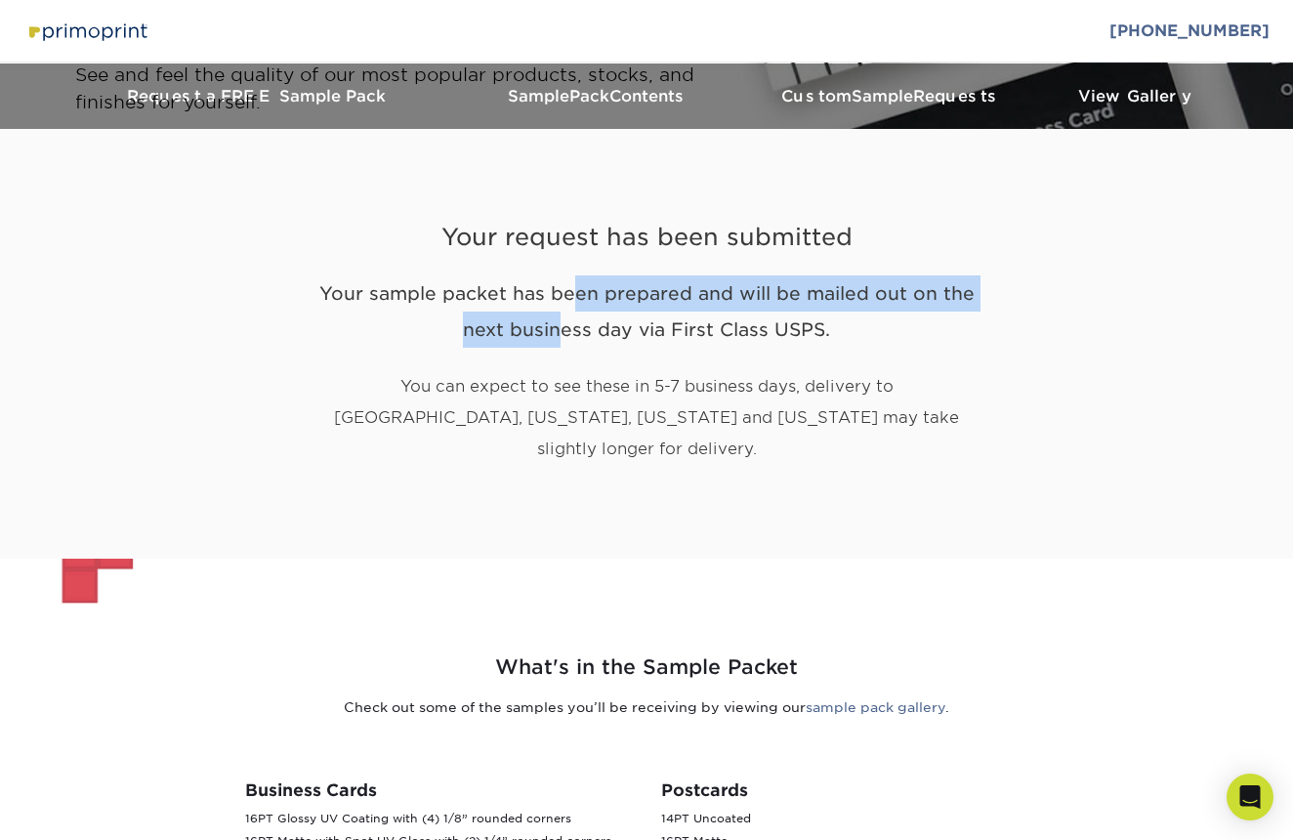
click at [853, 419] on div "Your request has been submitted Your sample packet has been prepared and will b…" at bounding box center [646, 344] width 1143 height 430
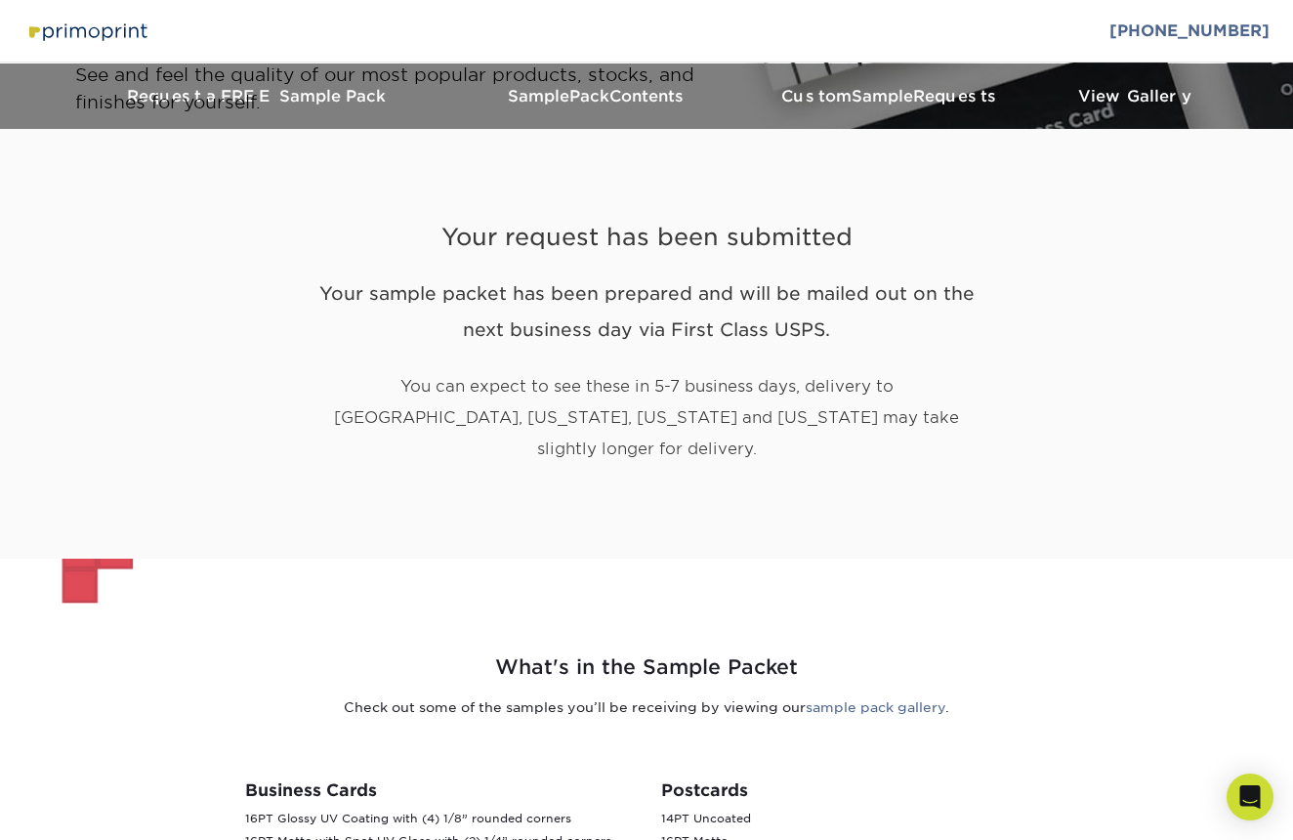
click at [881, 417] on p "You can expect to see these in 5-7 business days, delivery to [GEOGRAPHIC_DATA]…" at bounding box center [647, 418] width 684 height 94
drag, startPoint x: 871, startPoint y: 416, endPoint x: 420, endPoint y: 400, distance: 451.6
click at [420, 400] on p "You can expect to see these in 5-7 business days, delivery to [GEOGRAPHIC_DATA]…" at bounding box center [647, 418] width 684 height 94
